Goal: Find specific page/section: Find specific page/section

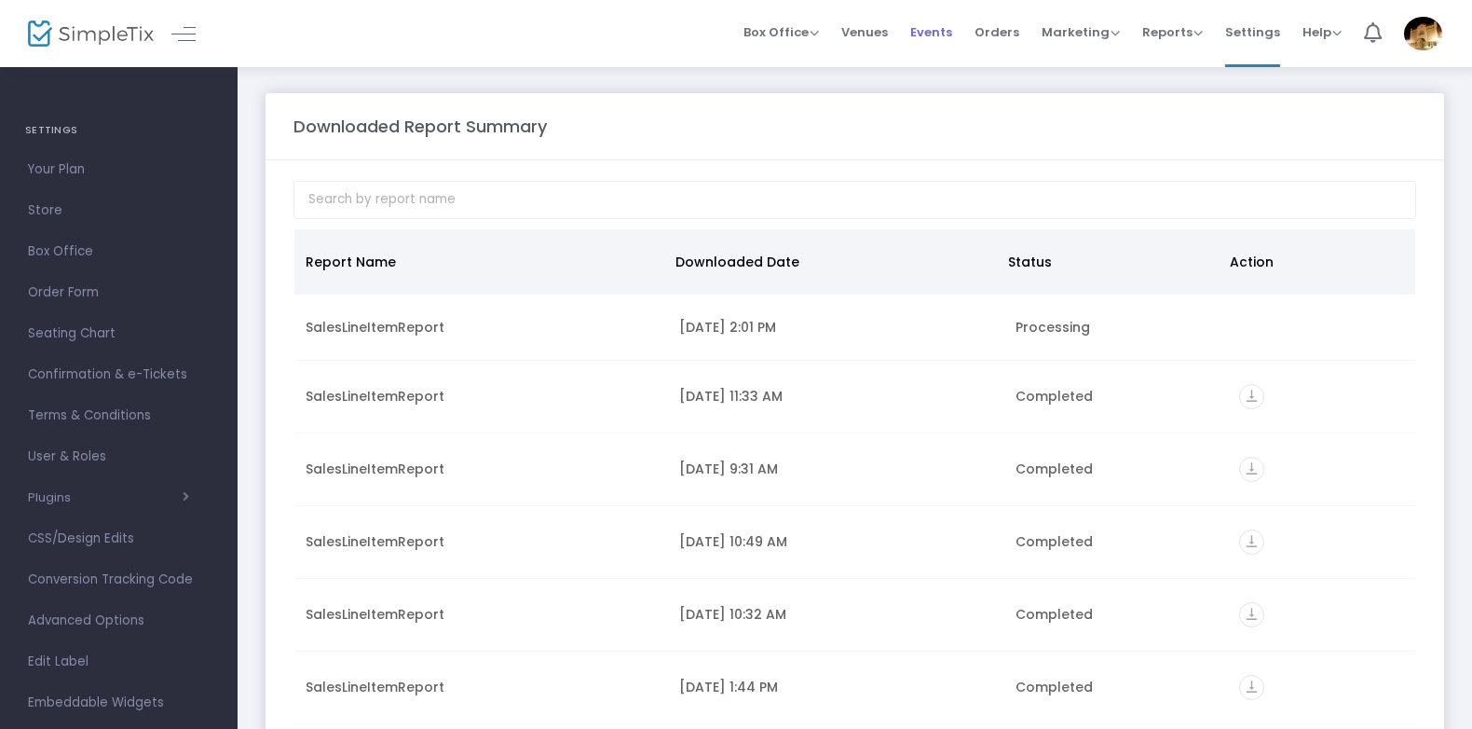
click at [927, 31] on span "Events" at bounding box center [931, 32] width 42 height 48
